Goal: Information Seeking & Learning: Learn about a topic

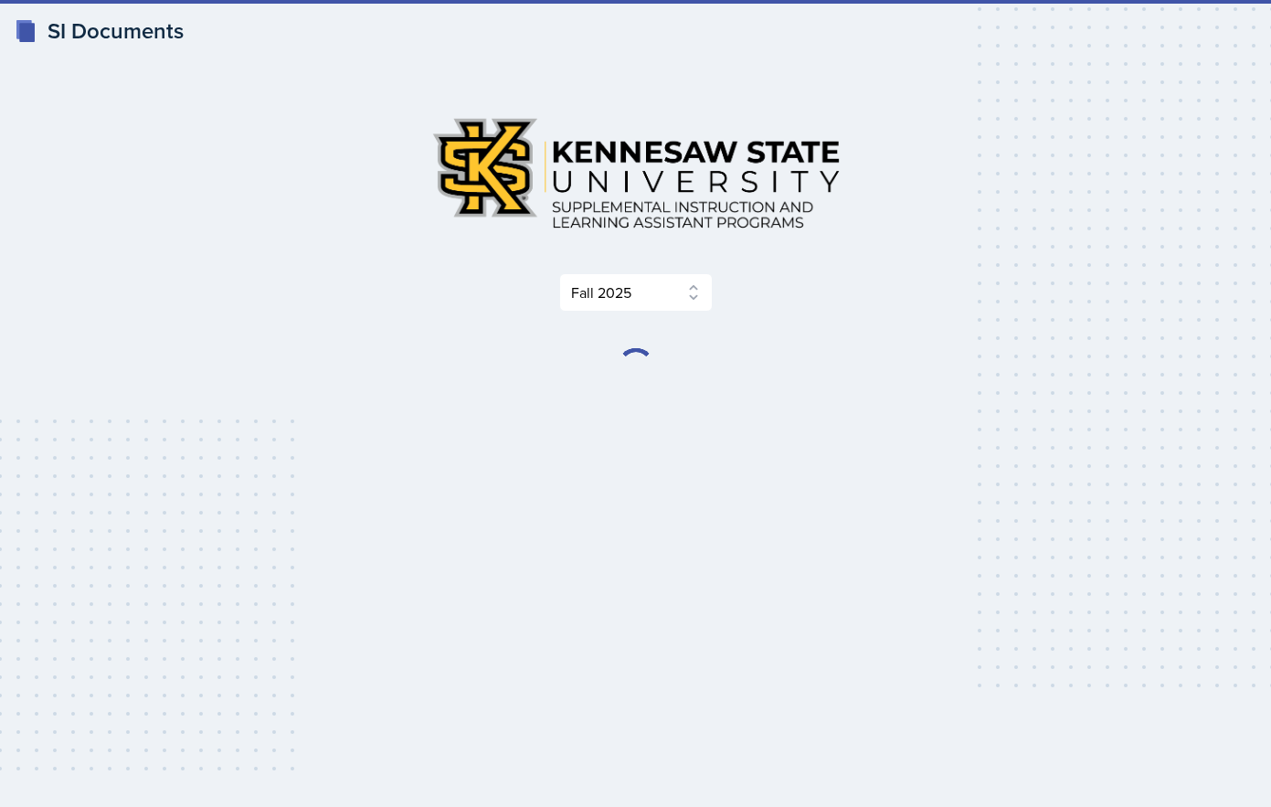
select select "2bed604d-1099-4043-b1bc-2365e8740244"
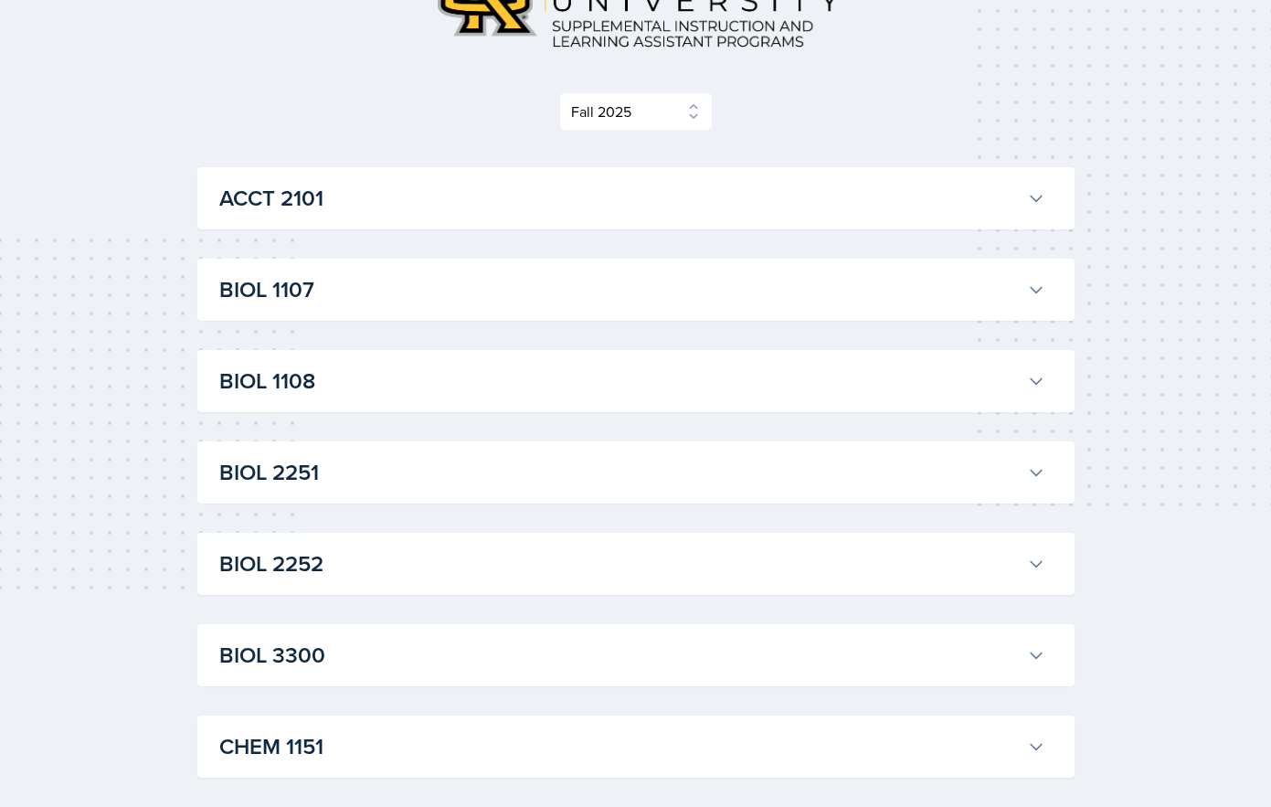
scroll to position [158, 0]
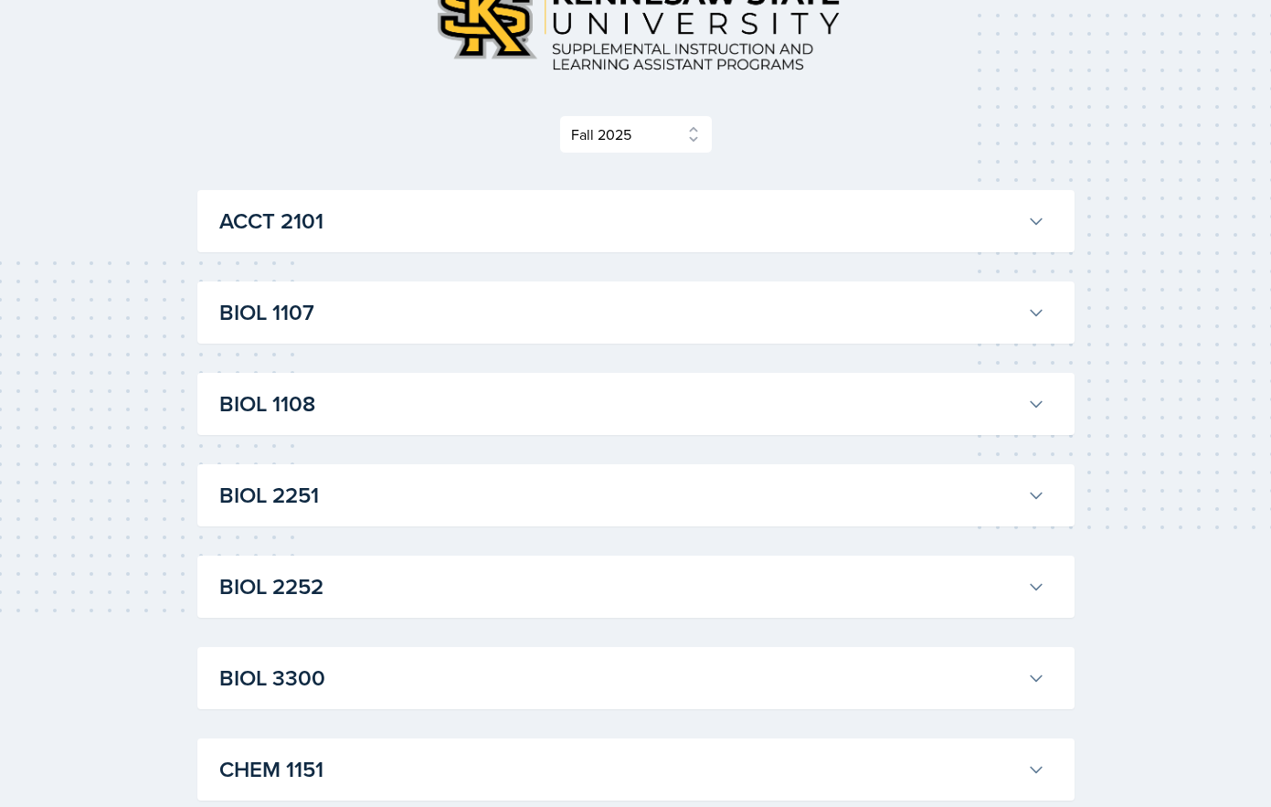
click at [380, 312] on h3 "BIOL 1107" at bounding box center [619, 312] width 801 height 33
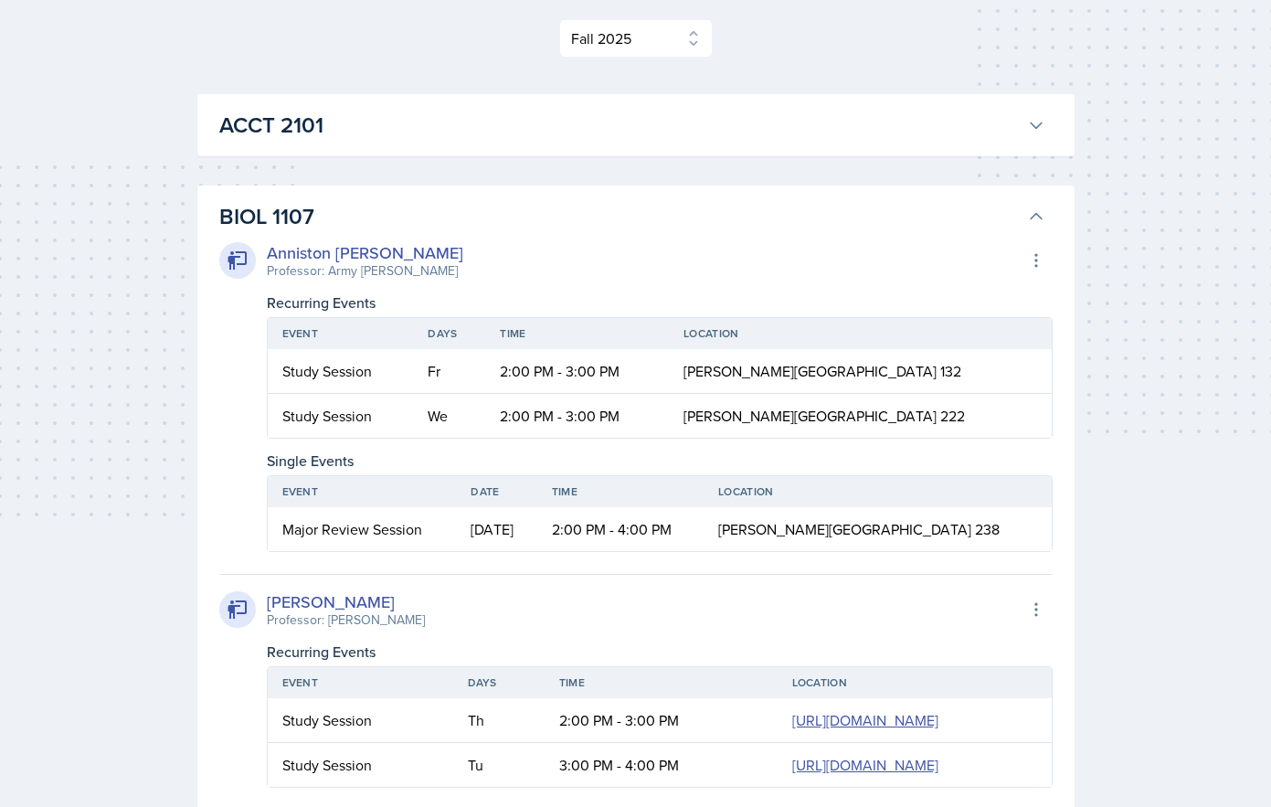
scroll to position [260, 0]
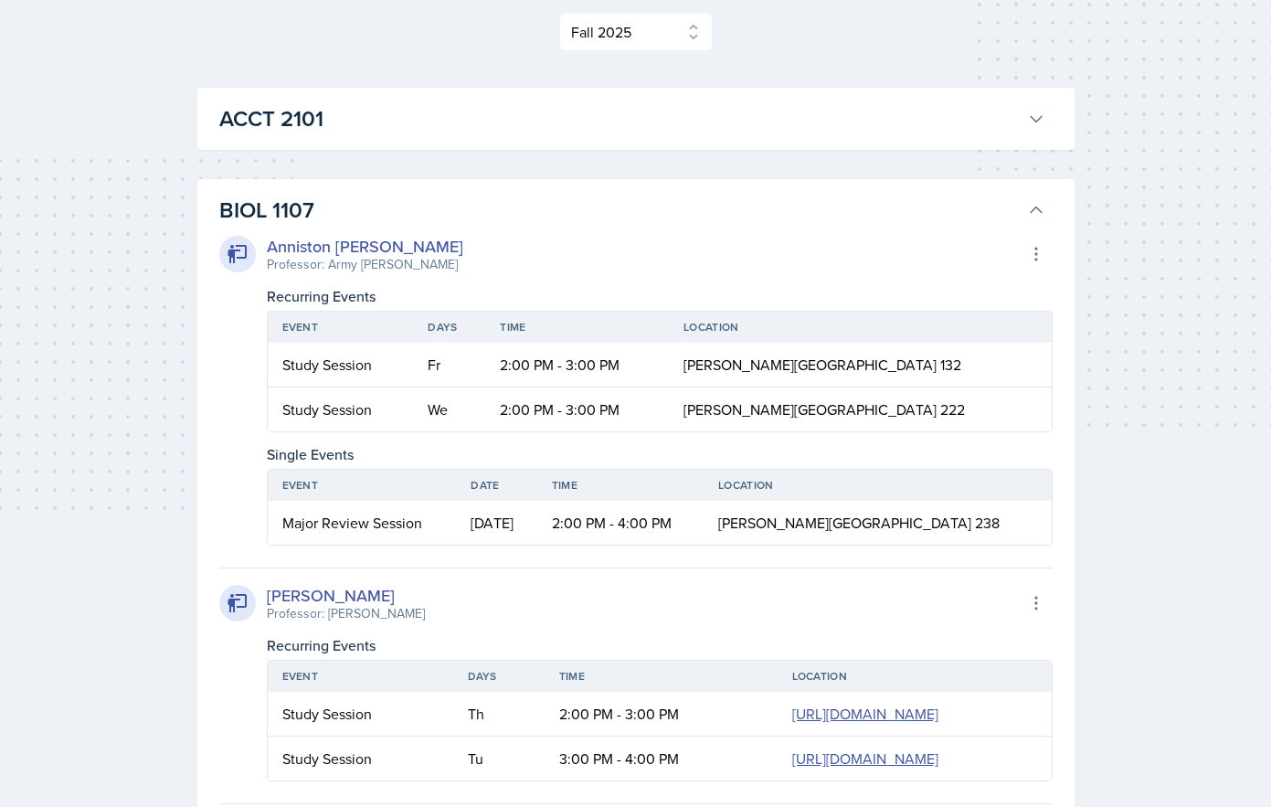
drag, startPoint x: 453, startPoint y: 400, endPoint x: 446, endPoint y: 376, distance: 25.7
click at [452, 398] on td "We" at bounding box center [449, 410] width 72 height 44
click at [445, 360] on td "Fr" at bounding box center [449, 365] width 72 height 45
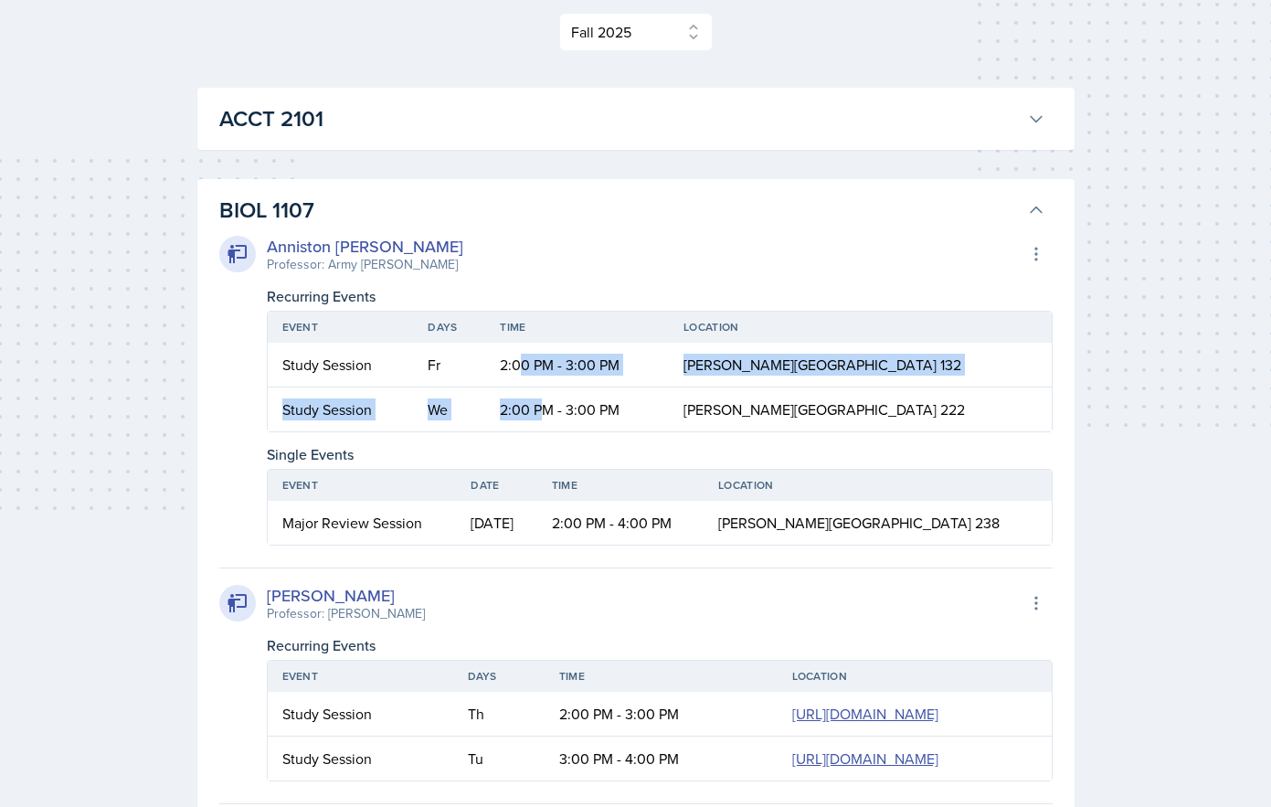
drag, startPoint x: 547, startPoint y: 359, endPoint x: 575, endPoint y: 413, distance: 60.5
click at [573, 414] on table "Event Days Time Location Study Session Fr 2:00 PM - 3:00 PM [PERSON_NAME][GEOGR…" at bounding box center [660, 372] width 786 height 122
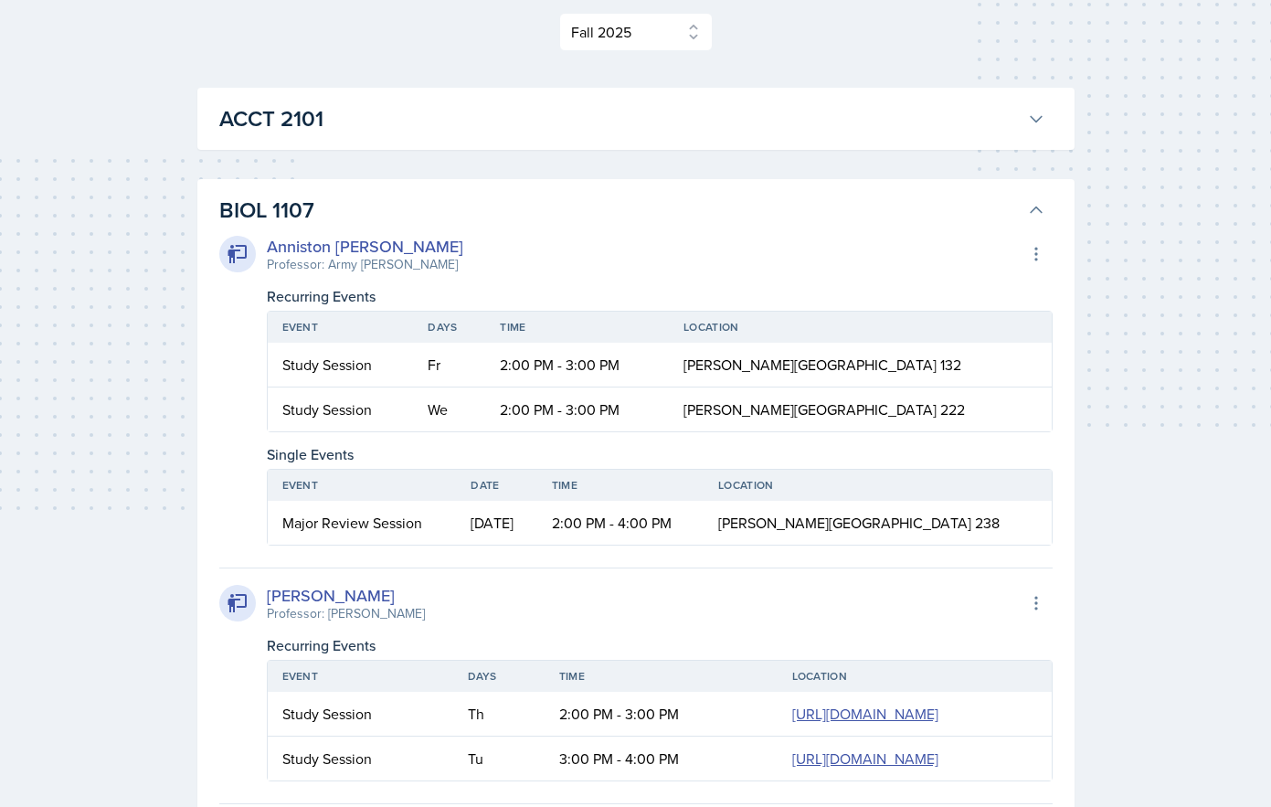
click at [649, 409] on td "2:00 PM - 3:00 PM" at bounding box center [577, 410] width 184 height 44
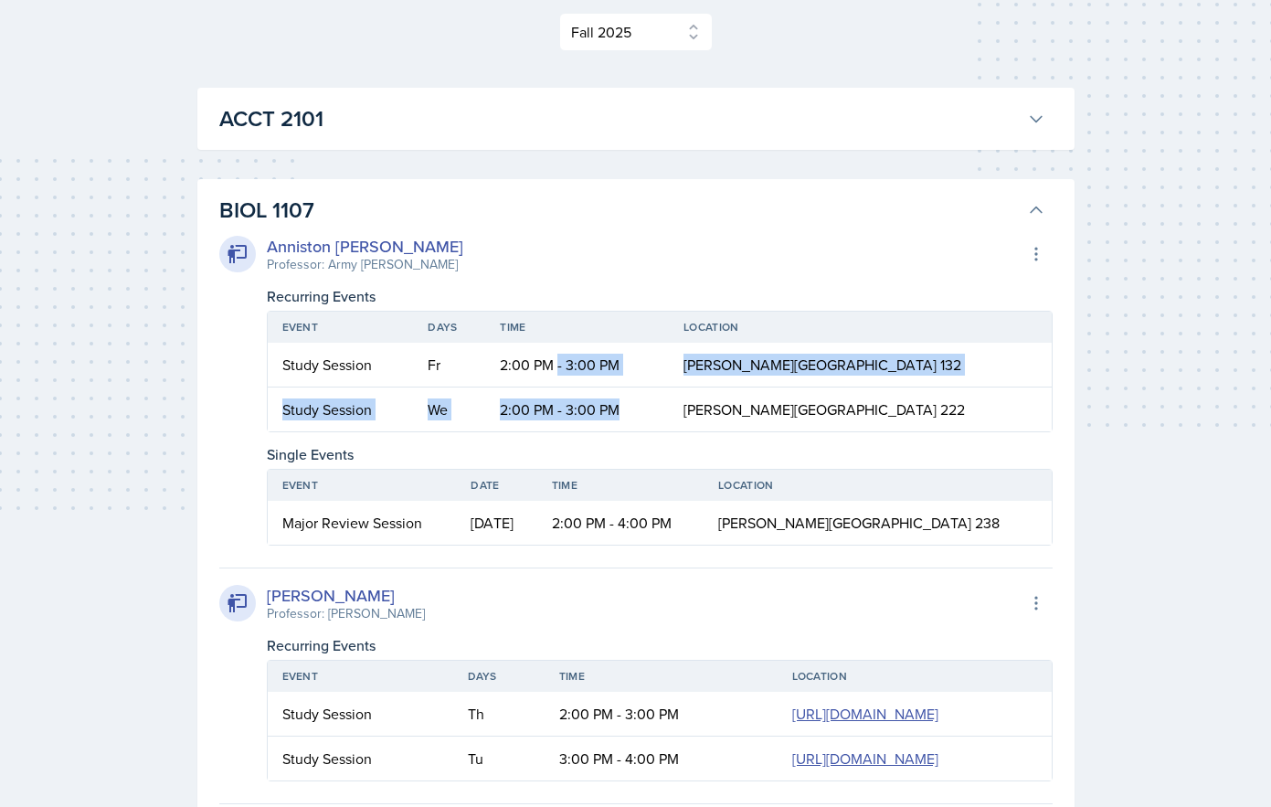
drag, startPoint x: 642, startPoint y: 409, endPoint x: 589, endPoint y: 371, distance: 64.9
click at [589, 371] on table "Event Days Time Location Study Session Fr 2:00 PM - 3:00 PM [PERSON_NAME][GEOGR…" at bounding box center [660, 372] width 786 height 122
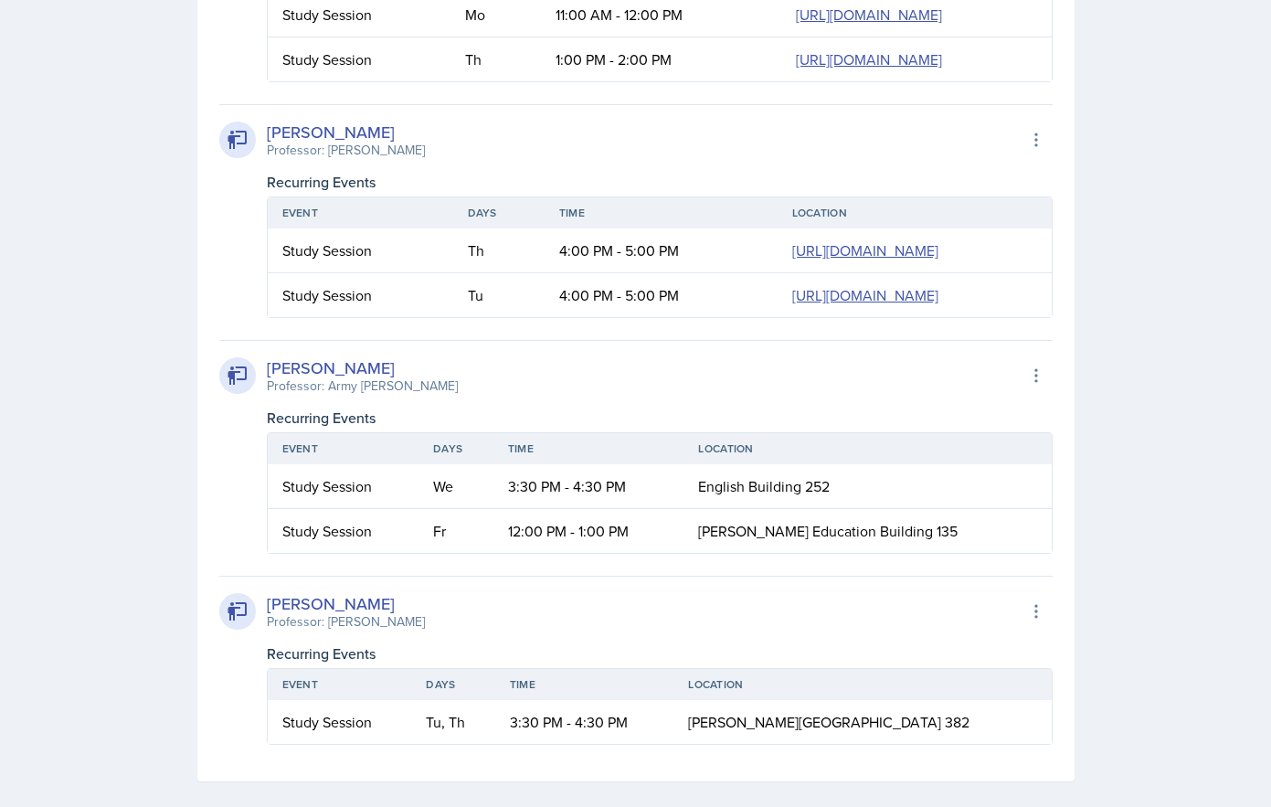
scroll to position [1204, 0]
